Goal: Complete application form: Complete application form

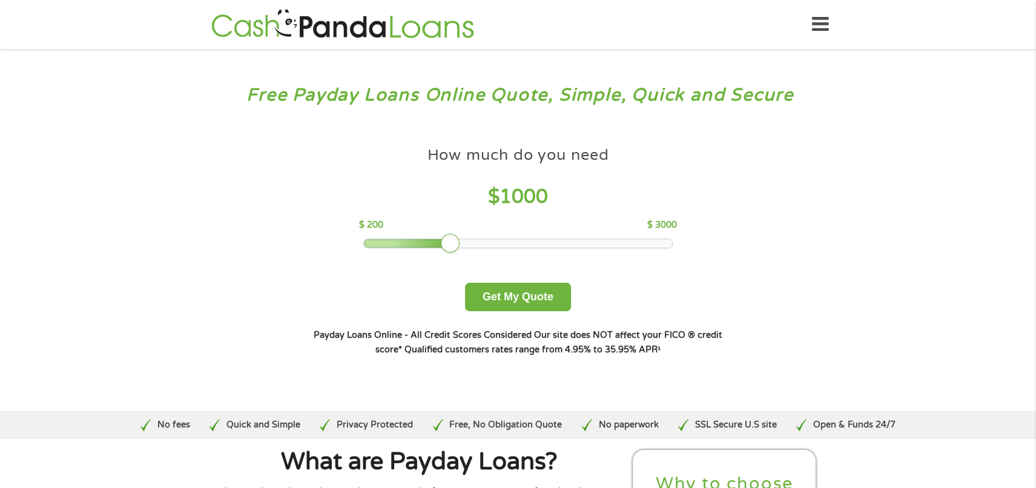
click at [451, 243] on div at bounding box center [450, 243] width 19 height 19
click at [455, 242] on div at bounding box center [450, 243] width 19 height 19
drag, startPoint x: 455, startPoint y: 242, endPoint x: 467, endPoint y: 242, distance: 12.1
click at [467, 242] on div at bounding box center [518, 243] width 308 height 8
drag, startPoint x: 472, startPoint y: 240, endPoint x: 493, endPoint y: 243, distance: 22.0
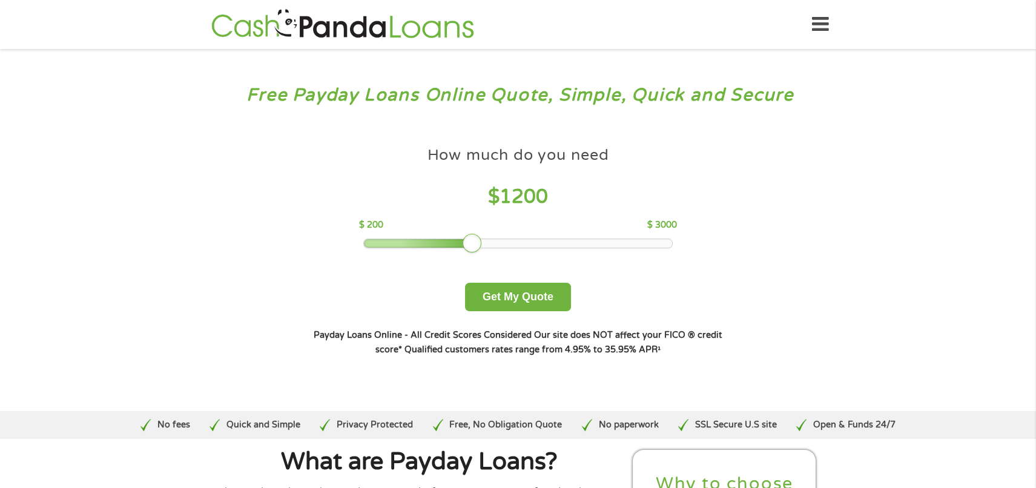
click at [493, 243] on div at bounding box center [518, 243] width 308 height 8
click at [496, 243] on div at bounding box center [518, 243] width 308 height 8
click at [482, 243] on div at bounding box center [471, 243] width 19 height 19
click at [447, 239] on div at bounding box center [450, 243] width 19 height 19
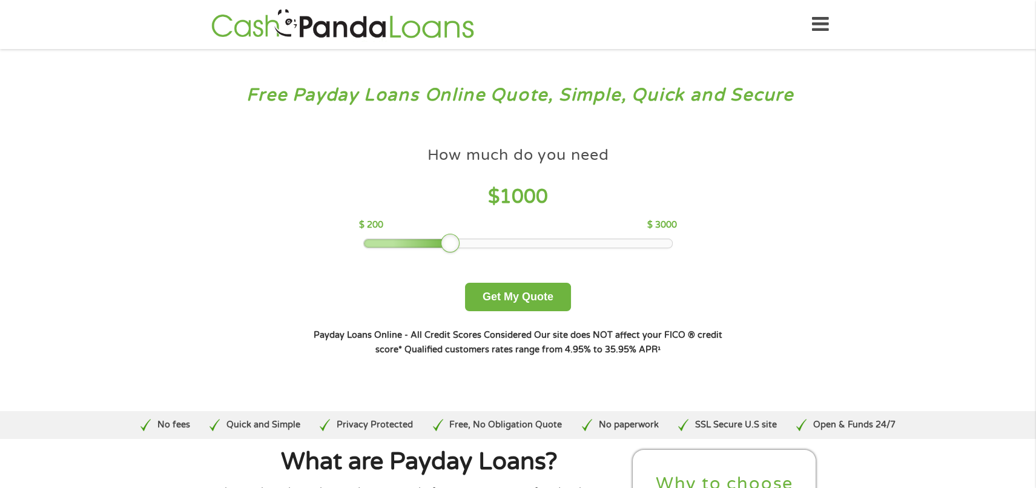
drag, startPoint x: 444, startPoint y: 239, endPoint x: 435, endPoint y: 239, distance: 9.7
click at [441, 239] on div at bounding box center [450, 243] width 19 height 19
drag, startPoint x: 419, startPoint y: 240, endPoint x: 450, endPoint y: 240, distance: 30.9
click at [450, 240] on div at bounding box center [518, 243] width 308 height 8
click at [440, 243] on div at bounding box center [518, 243] width 308 height 8
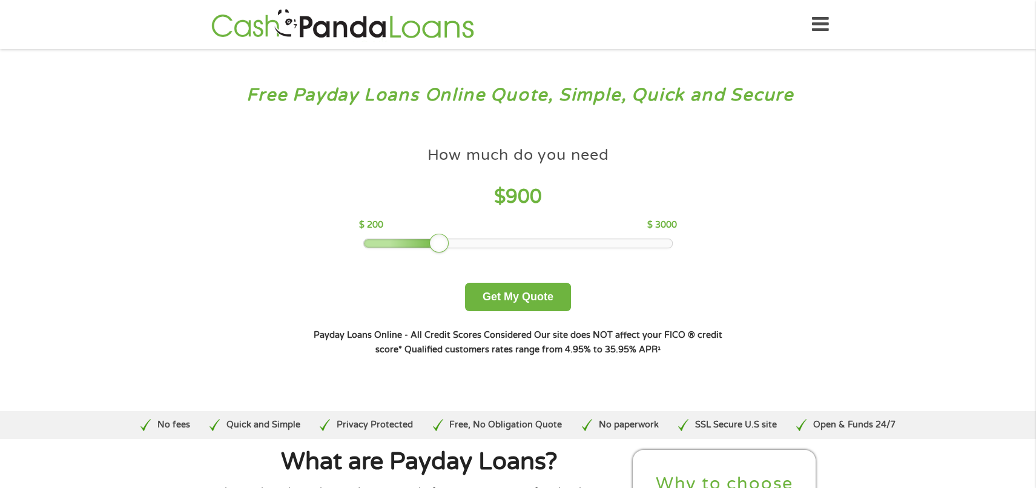
click at [440, 243] on div at bounding box center [518, 243] width 308 height 8
click at [510, 302] on button "Get My Quote" at bounding box center [518, 297] width 106 height 28
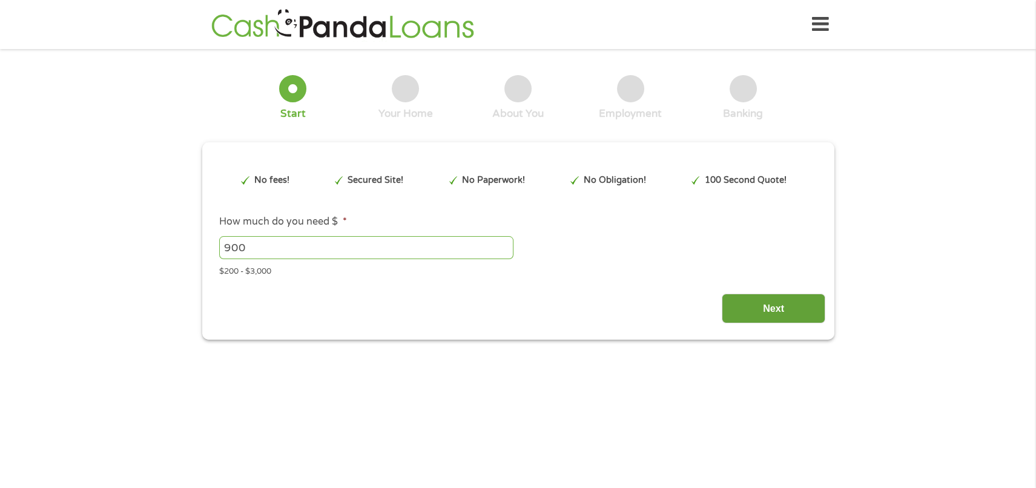
click at [766, 312] on input "Next" at bounding box center [773, 309] width 104 height 30
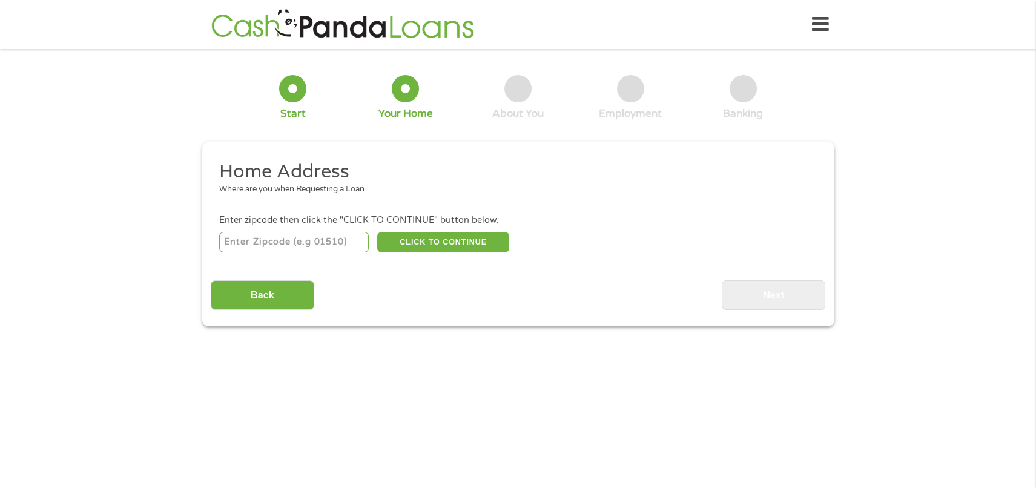
click at [311, 241] on input "number" at bounding box center [294, 242] width 150 height 21
type input "36527"
click at [440, 248] on button "CLICK TO CONTINUE" at bounding box center [443, 242] width 132 height 21
type input "36527"
type input "Spanish Fort"
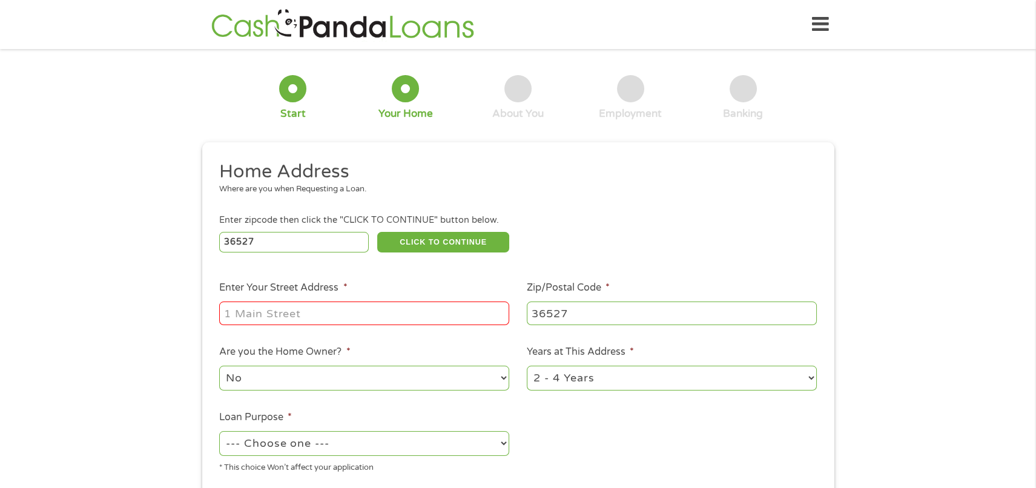
click at [303, 315] on input "Enter Your Street Address *" at bounding box center [364, 312] width 290 height 23
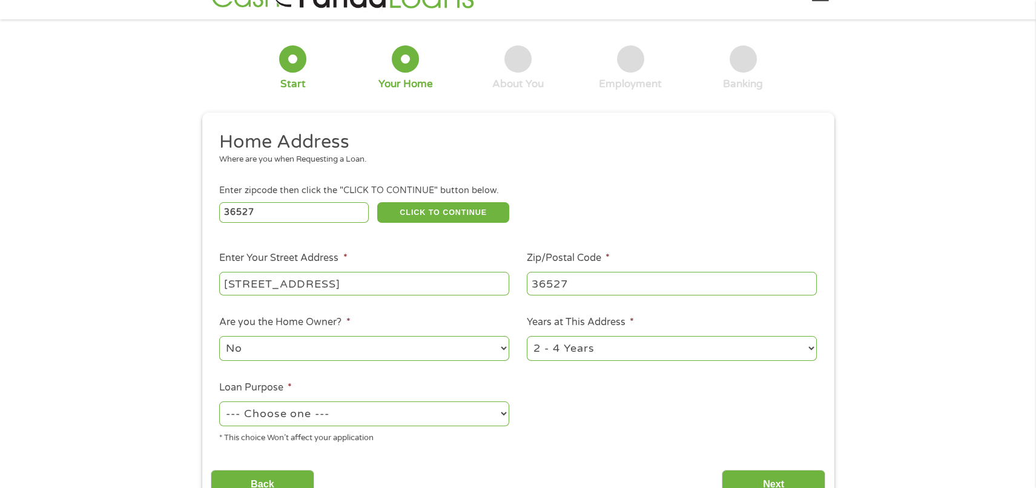
scroll to position [131, 0]
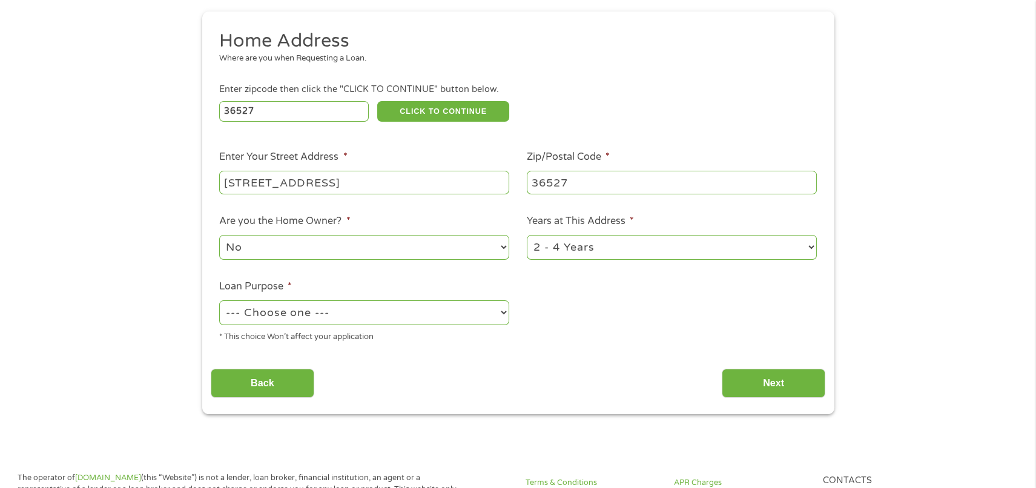
type input "[STREET_ADDRESS]"
select select "shorttermcash"
click option "Short Term Cash" at bounding box center [0, 0] width 0 height 0
select select "60months"
click option "Over 4 Years" at bounding box center [0, 0] width 0 height 0
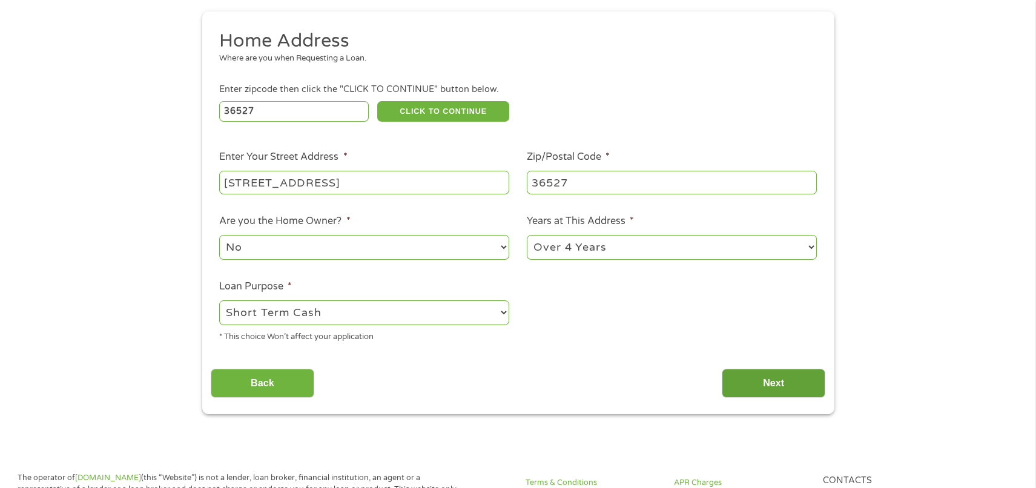
click at [766, 385] on input "Next" at bounding box center [773, 384] width 104 height 30
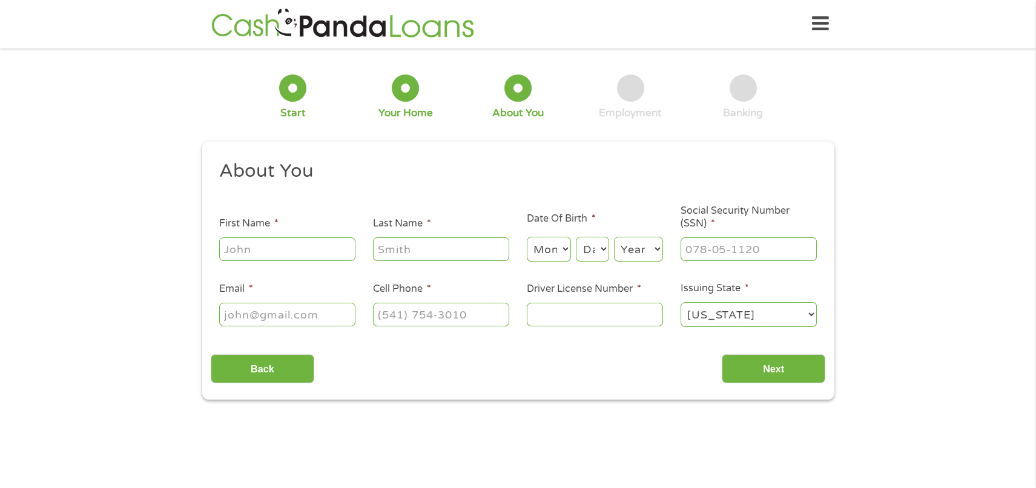
scroll to position [0, 0]
click at [283, 252] on input "First Name *" at bounding box center [287, 249] width 136 height 23
type input "[PERSON_NAME]"
type input "Marks"
type input "[EMAIL_ADDRESS][DOMAIN_NAME]"
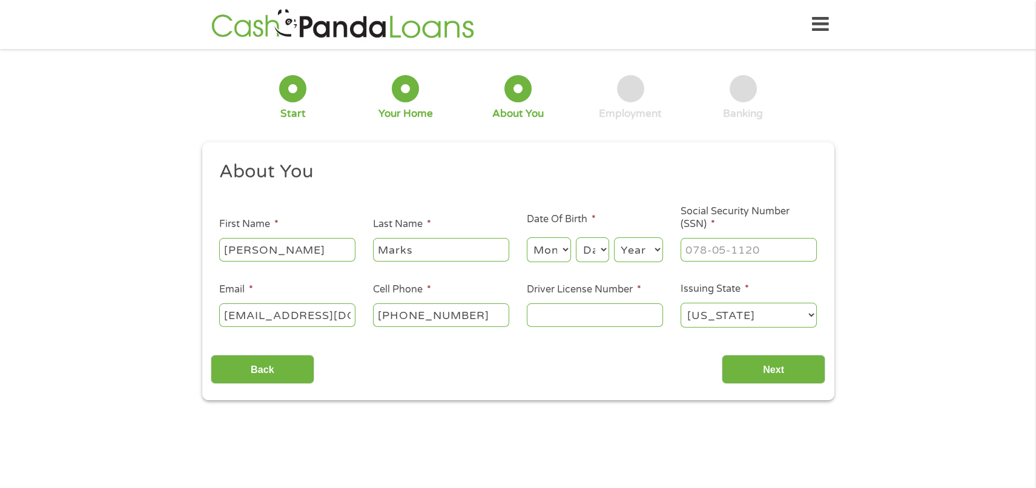
click at [256, 277] on ul "About You This field is hidden when viewing the form Title * --- Choose one ---…" at bounding box center [518, 249] width 614 height 179
type input "[PHONE_NUMBER]"
click at [580, 315] on input "Driver License Number *" at bounding box center [595, 314] width 136 height 23
type input "8568646"
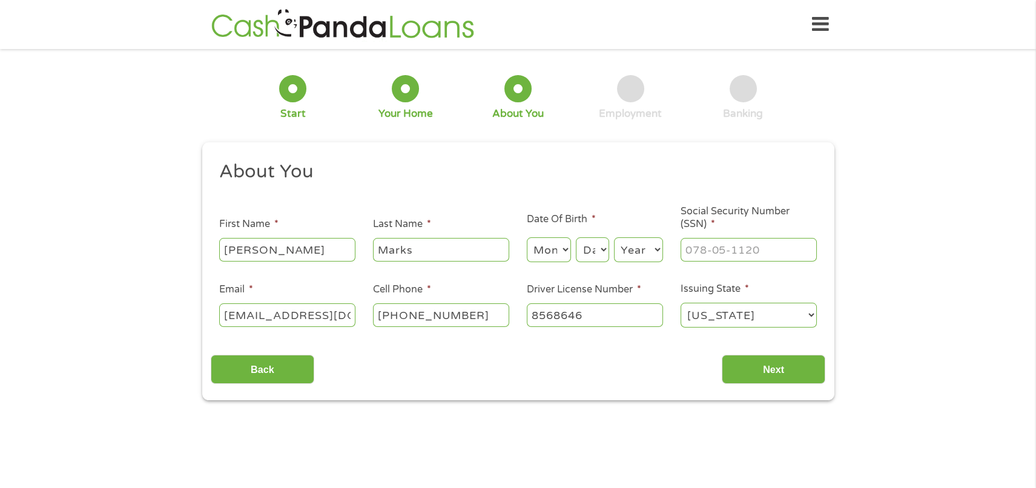
click at [723, 251] on input "Social Security Number (SSN) *" at bounding box center [748, 249] width 136 height 23
type input "591-38-6856"
click at [527, 237] on select "Month 1 2 3 4 5 6 7 8 9 10 11 12" at bounding box center [549, 249] width 44 height 25
select select "1"
click option "1" at bounding box center [0, 0] width 0 height 0
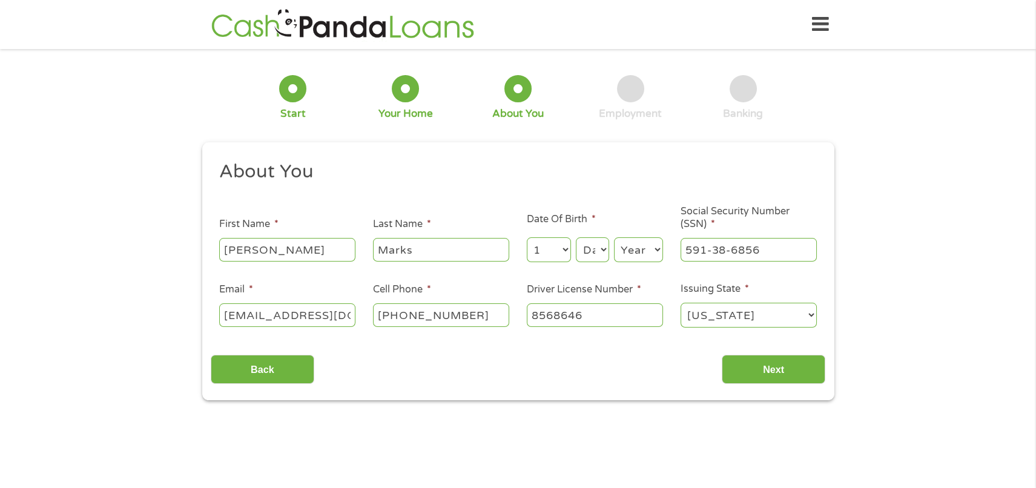
click at [576, 237] on select "Day 1 2 3 4 5 6 7 8 9 10 11 12 13 14 15 16 17 18 19 20 21 22 23 24 25 26 27 28 …" at bounding box center [592, 249] width 33 height 25
select select "4"
click option "4" at bounding box center [0, 0] width 0 height 0
click at [614, 237] on select "Year [DATE] 2006 2005 2004 2003 2002 2001 2000 1999 1998 1997 1996 1995 1994 19…" at bounding box center [638, 249] width 49 height 25
select select "1985"
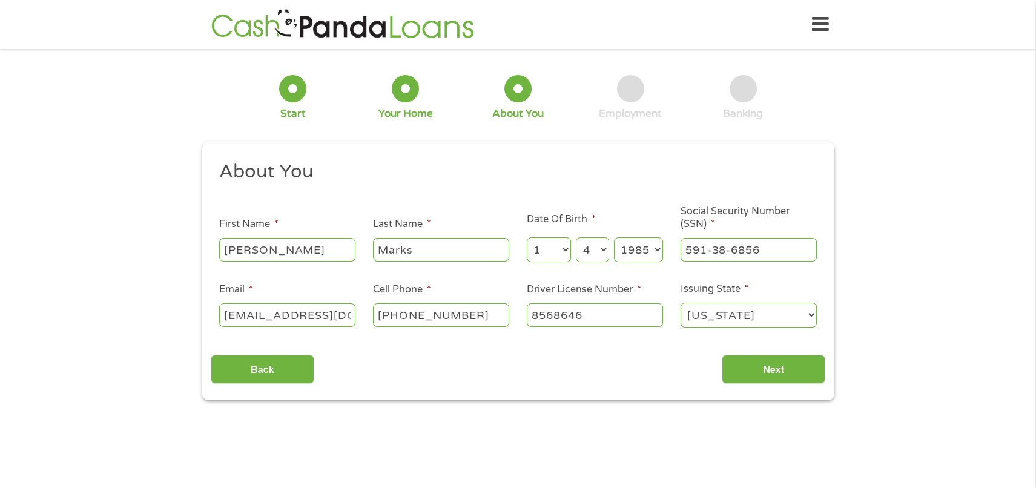
click option "1985" at bounding box center [0, 0] width 0 height 0
click at [781, 369] on input "Next" at bounding box center [773, 370] width 104 height 30
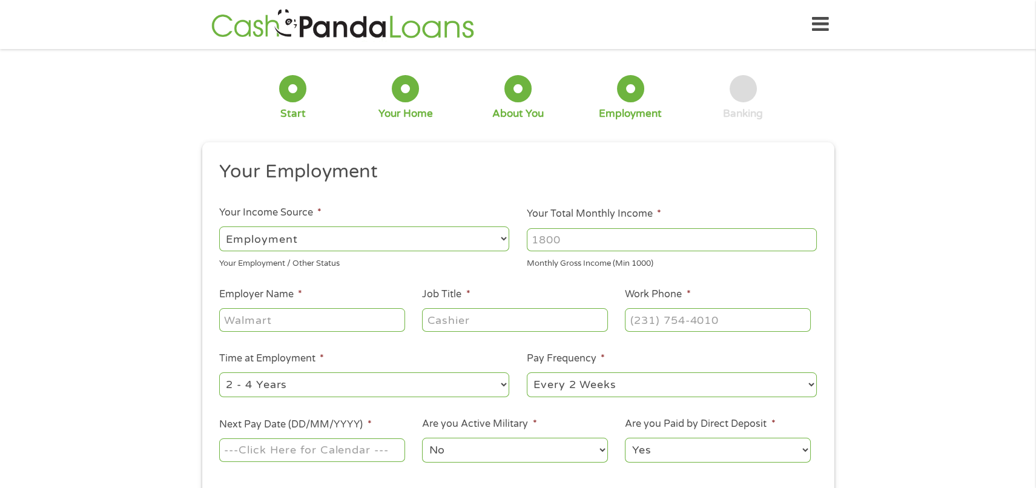
click at [781, 369] on li "Pay Frequency * --- Choose one --- Every 2 Weeks Every Week Monthly Semi-Monthly" at bounding box center [671, 375] width 307 height 48
click at [219, 226] on select "--- Choose one --- Employment [DEMOGRAPHIC_DATA] Benefits" at bounding box center [364, 238] width 290 height 25
click option "Employment" at bounding box center [0, 0] width 0 height 0
click at [287, 281] on ul "Your Employment Your Income Source * --- Choose one --- Employment [DEMOGRAPHIC…" at bounding box center [518, 317] width 614 height 314
click at [583, 245] on input "Your Total Monthly Income *" at bounding box center [672, 239] width 290 height 23
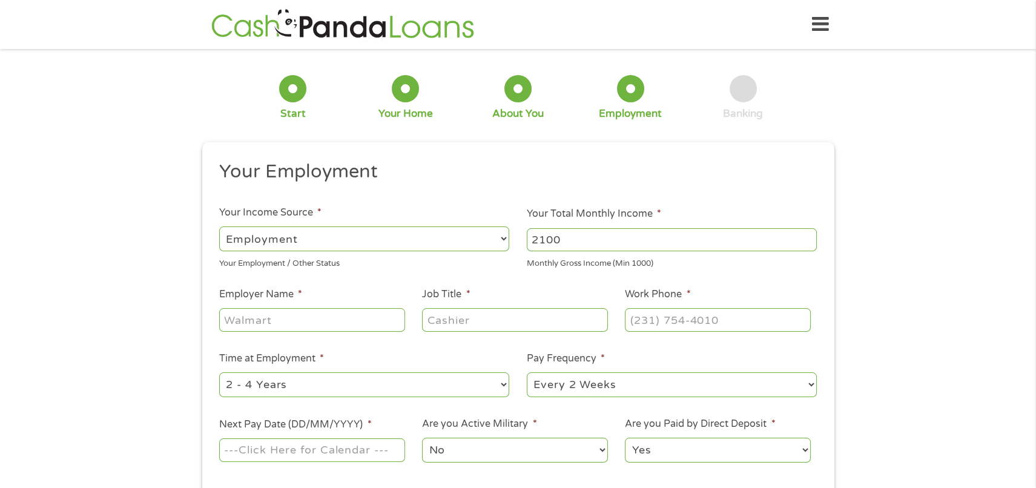
type input "2100"
click at [264, 318] on input "Employer Name *" at bounding box center [311, 319] width 185 height 23
type input "csx"
type input "engineer"
type input "[PHONE_NUMBER]"
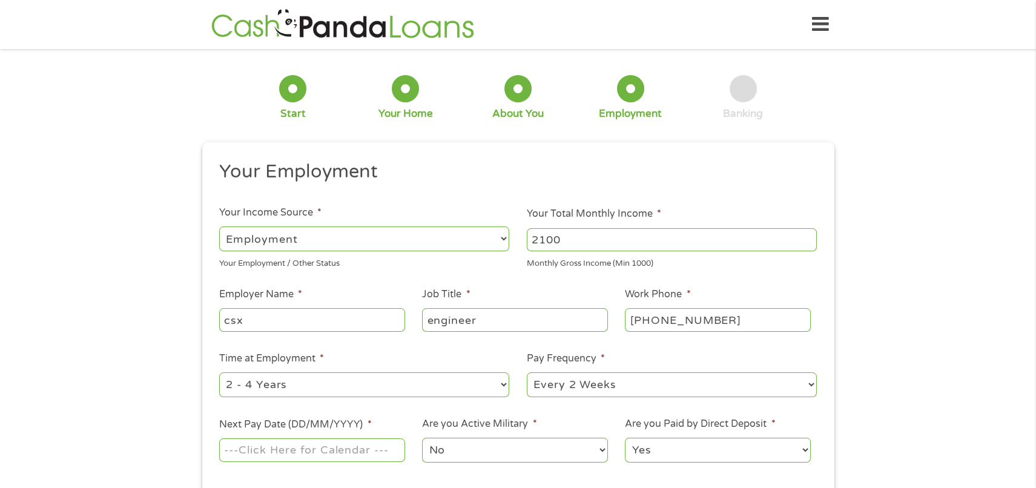
click at [219, 372] on select "--- Choose one --- 1 Year or less 1 - 2 Years 2 - 4 Years Over 4 Years" at bounding box center [364, 384] width 290 height 25
select select "60months"
click option "Over 4 Years" at bounding box center [0, 0] width 0 height 0
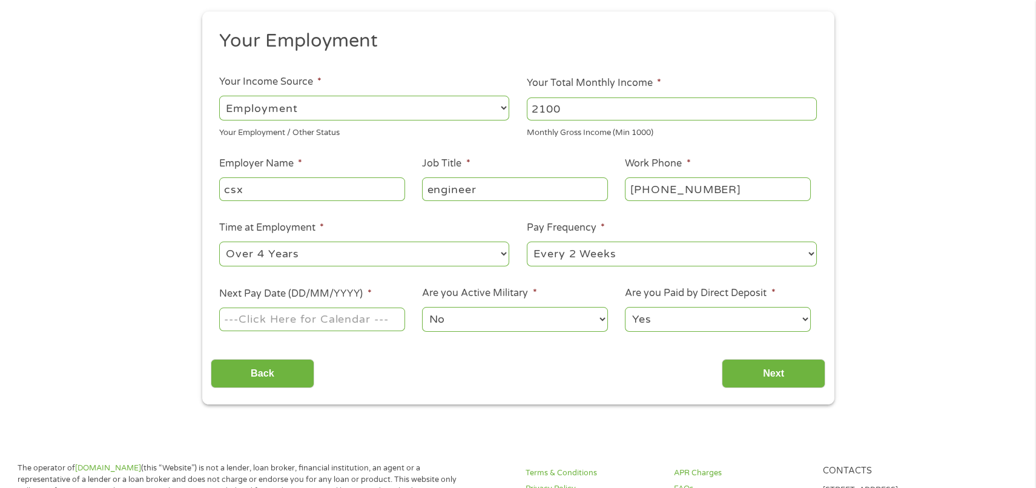
click at [347, 321] on input "Next Pay Date (DD/MM/YYYY) *" at bounding box center [311, 318] width 185 height 23
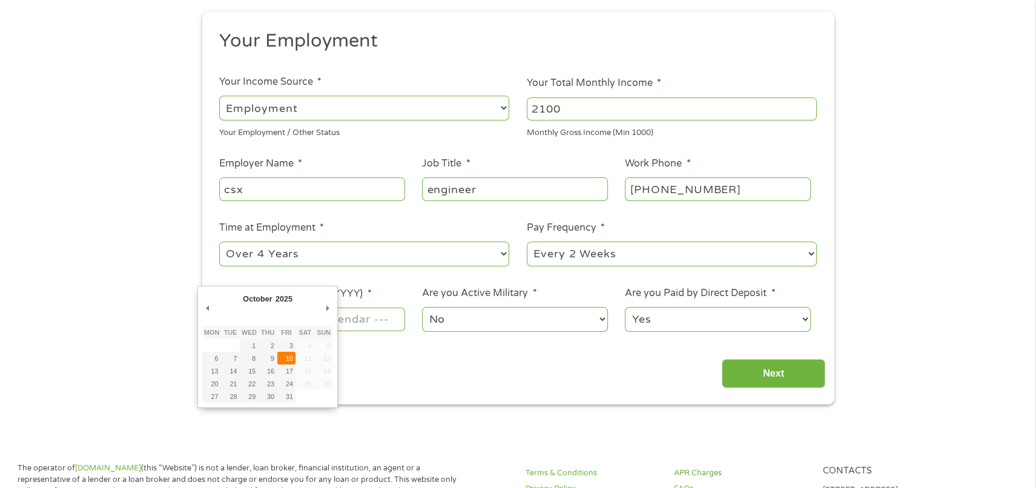
type input "[DATE]"
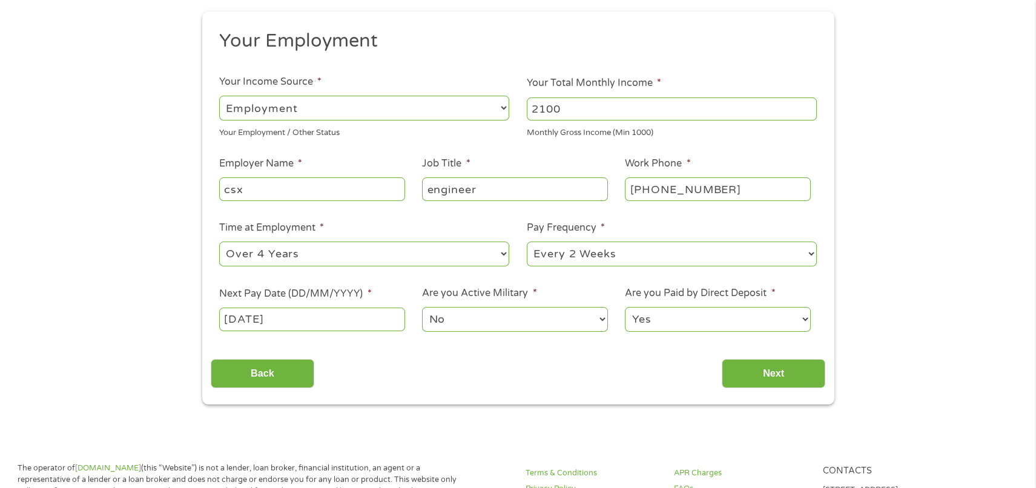
click at [422, 307] on select "No Yes" at bounding box center [514, 319] width 185 height 25
click at [469, 324] on select "No Yes" at bounding box center [514, 319] width 185 height 25
click at [625, 307] on select "Yes No" at bounding box center [717, 319] width 185 height 25
click option "Yes" at bounding box center [0, 0] width 0 height 0
click at [809, 375] on input "Next" at bounding box center [773, 374] width 104 height 30
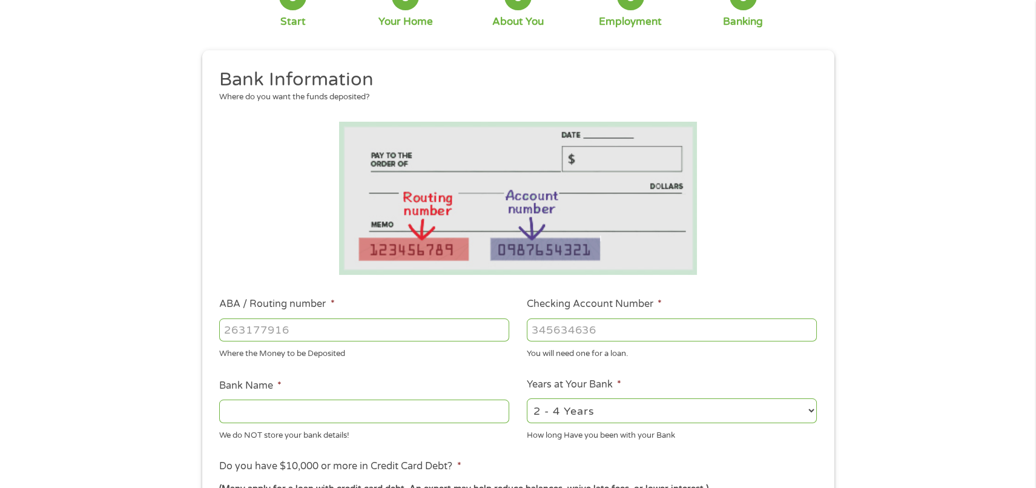
scroll to position [196, 0]
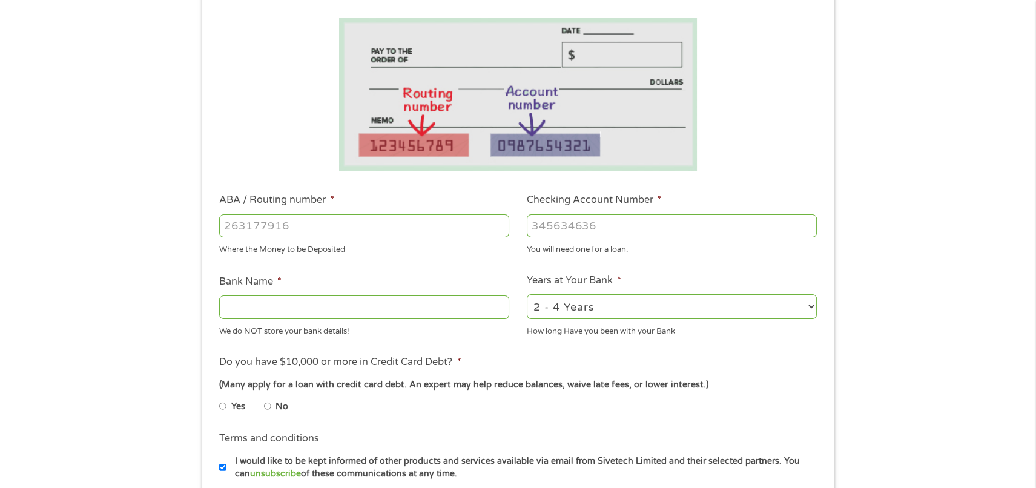
click at [279, 226] on input "ABA / Routing number *" at bounding box center [364, 225] width 290 height 23
type input "083000108"
type input "PNC BANK [US_STATE] INC"
type input "083000108"
type input "1"
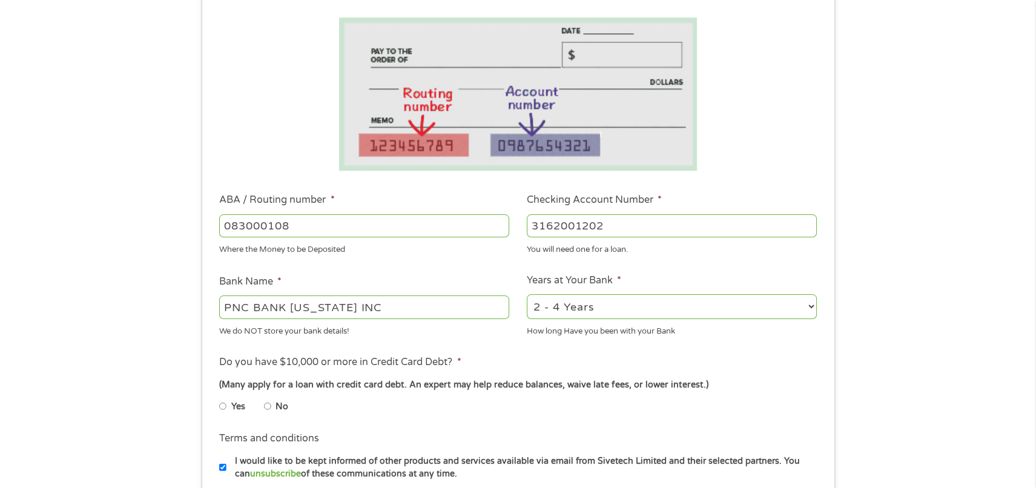
type input "3162001202"
click at [558, 309] on select "2 - 4 Years 6 - 12 Months 1 - 2 Years Over 4 Years" at bounding box center [672, 306] width 290 height 25
click at [527, 294] on select "2 - 4 Years 6 - 12 Months 1 - 2 Years Over 4 Years" at bounding box center [672, 306] width 290 height 25
select select "60months"
click option "Over 4 Years" at bounding box center [0, 0] width 0 height 0
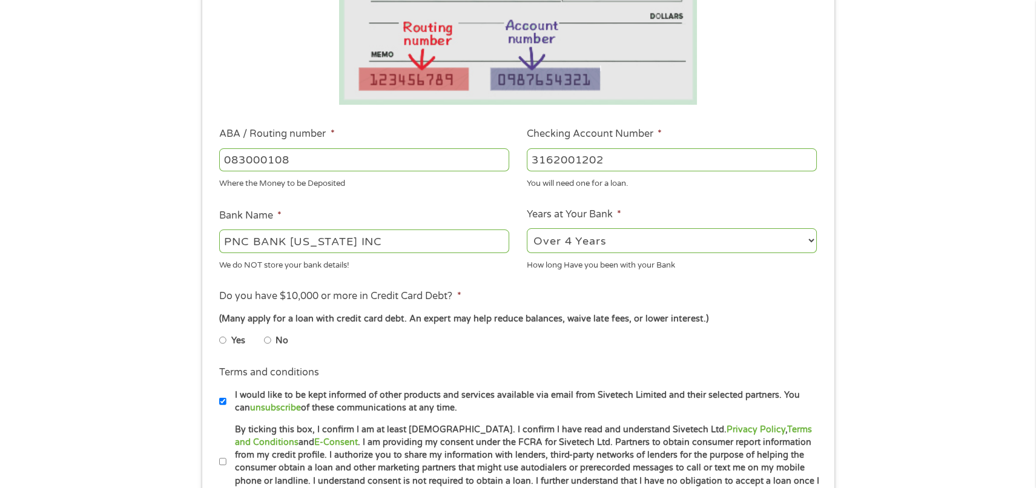
scroll to position [327, 0]
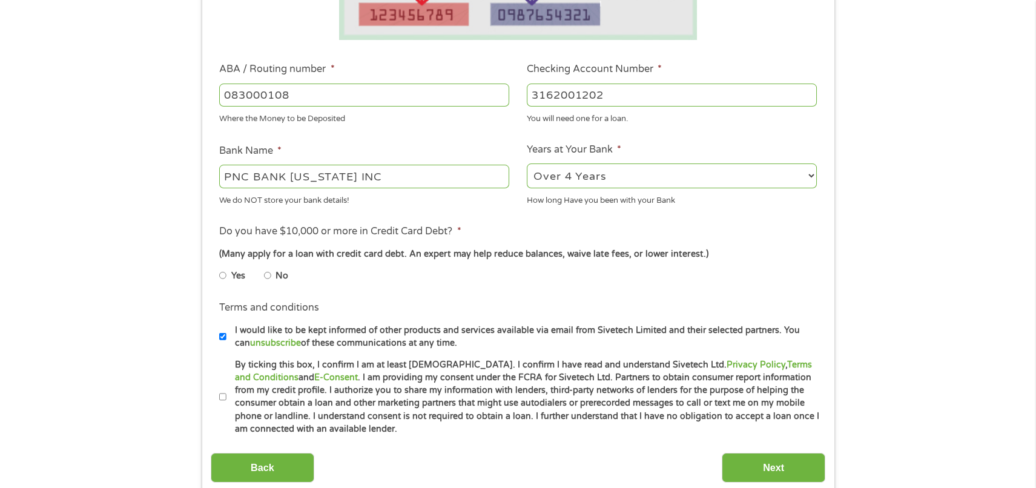
click at [269, 278] on input "No" at bounding box center [267, 275] width 7 height 19
radio input "true"
click at [269, 278] on input "No" at bounding box center [267, 275] width 7 height 19
click at [220, 341] on input "I would like to be kept informed of other products and services available via e…" at bounding box center [222, 336] width 7 height 19
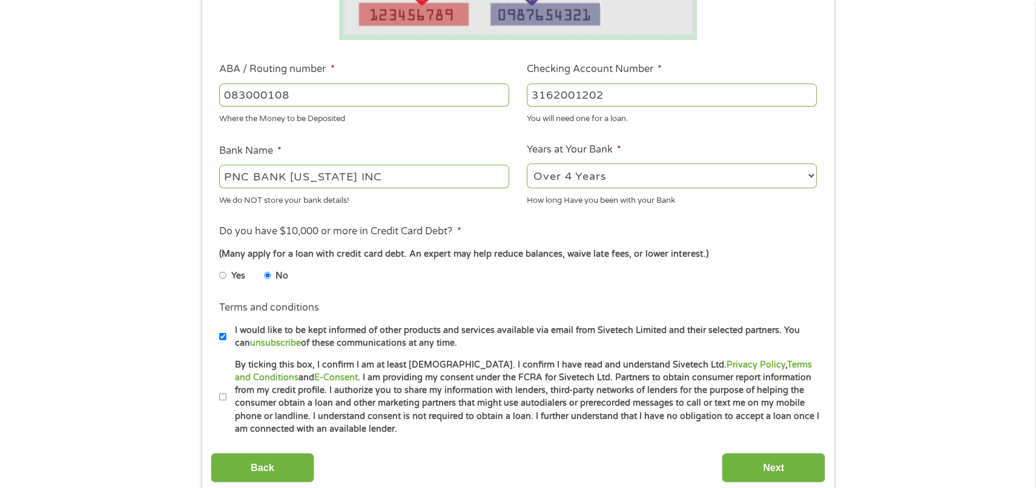
checkbox input "false"
click at [222, 396] on input "By ticking this box, I confirm I am at least [DEMOGRAPHIC_DATA]. I confirm I ha…" at bounding box center [222, 396] width 7 height 19
checkbox input "true"
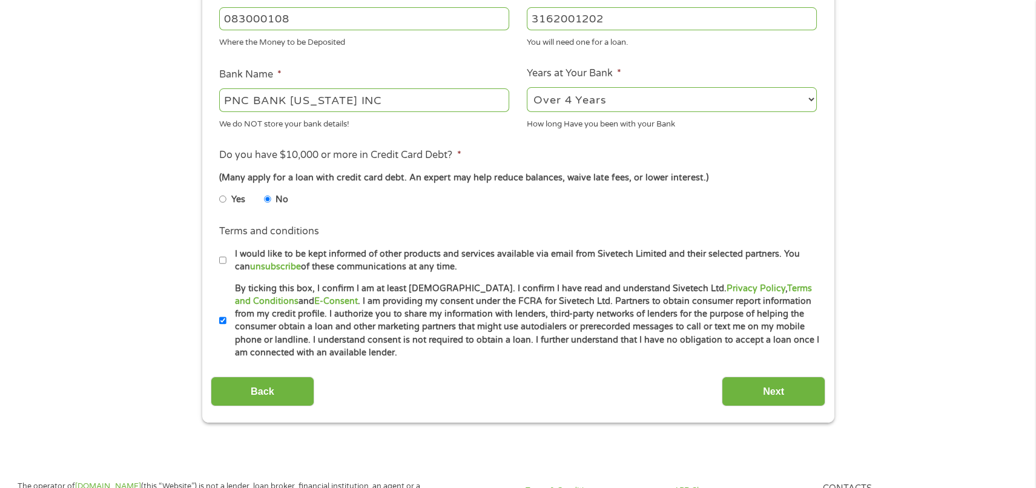
scroll to position [458, 0]
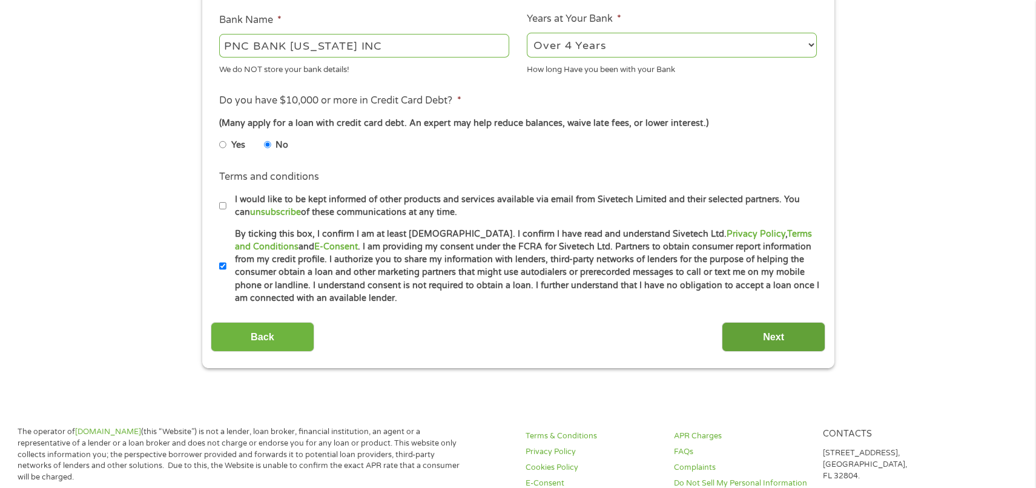
click at [755, 335] on input "Next" at bounding box center [773, 337] width 104 height 30
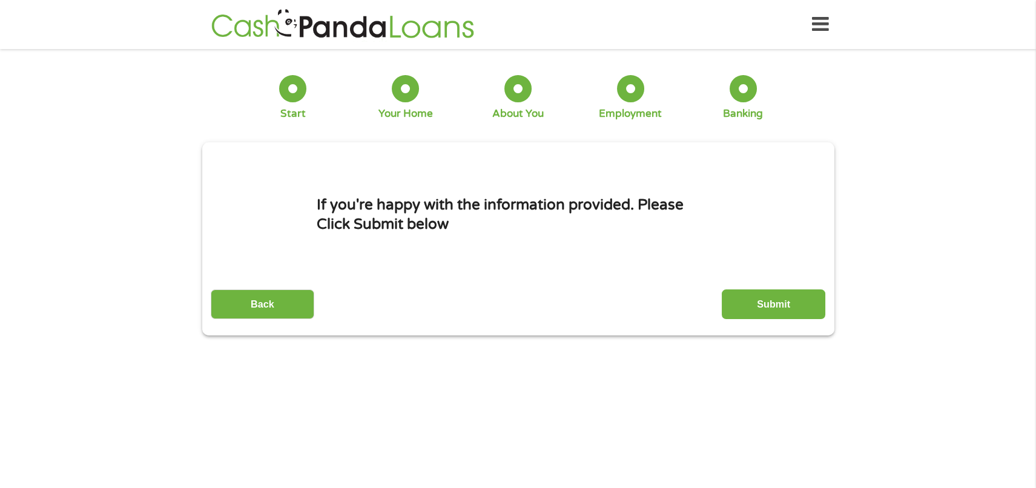
scroll to position [0, 0]
click at [769, 303] on input "Submit" at bounding box center [773, 304] width 104 height 30
